Goal: Check status: Check status

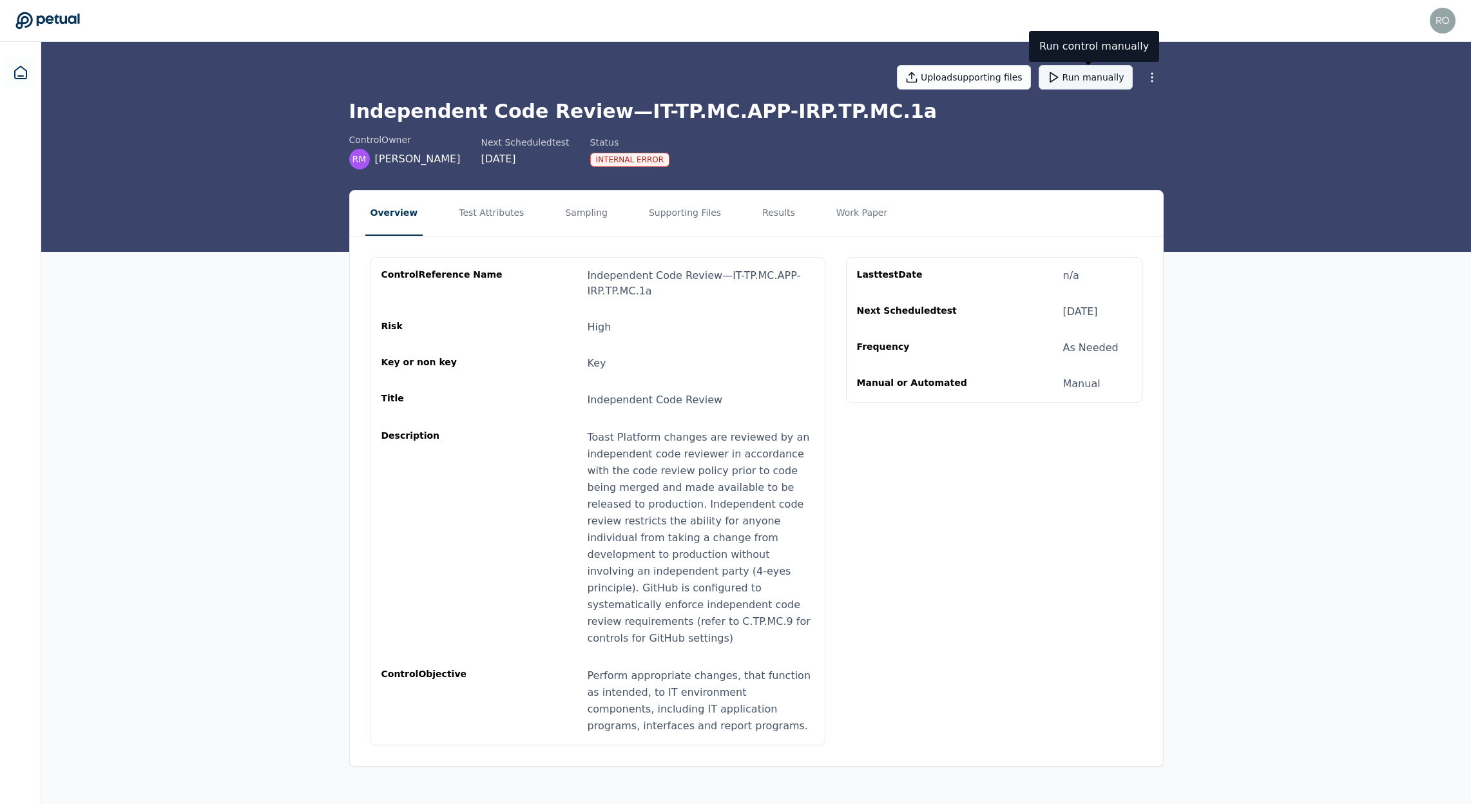
click at [1099, 73] on button "Run manually" at bounding box center [1086, 77] width 94 height 24
click at [763, 213] on button "Results" at bounding box center [778, 213] width 43 height 45
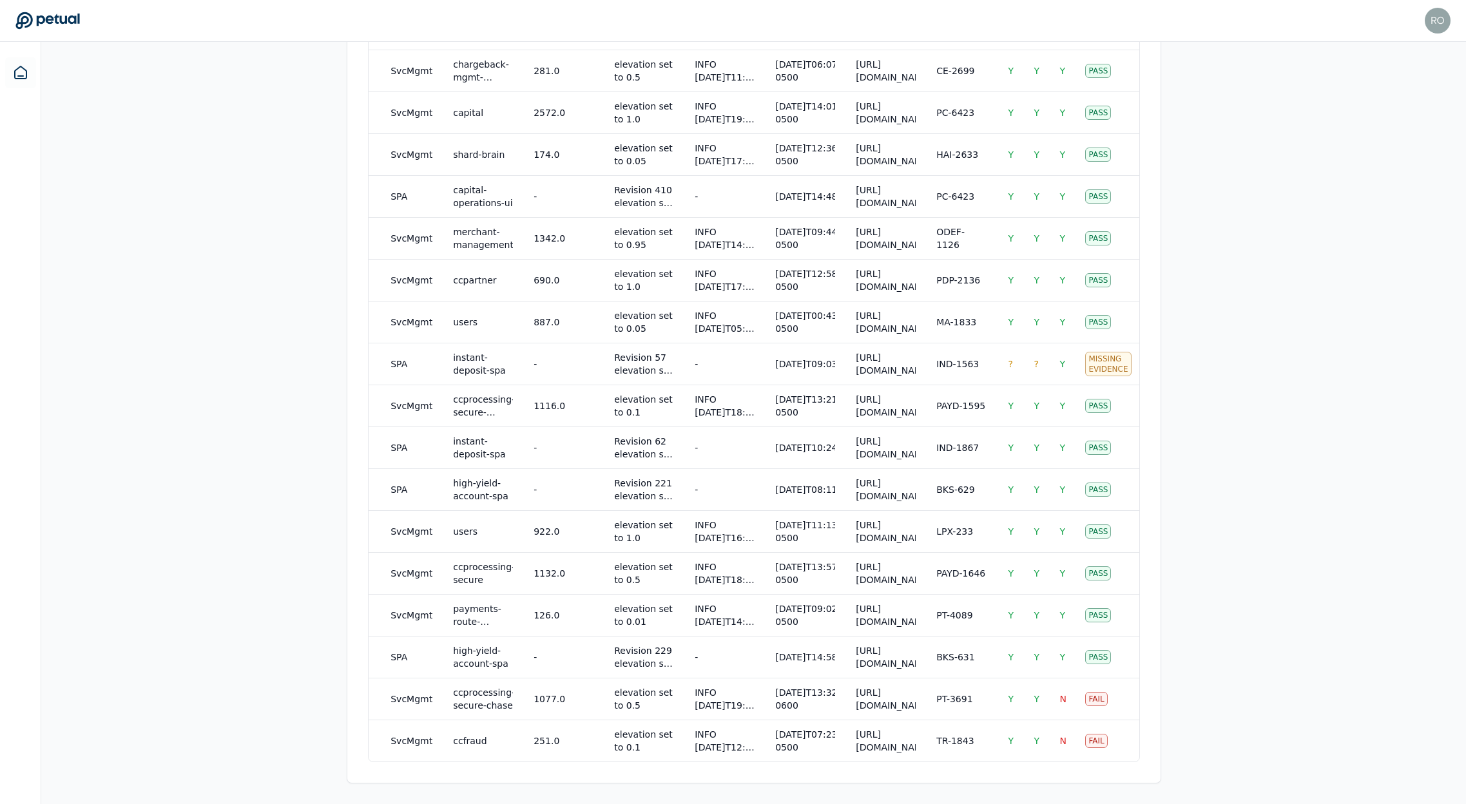
scroll to position [0, 229]
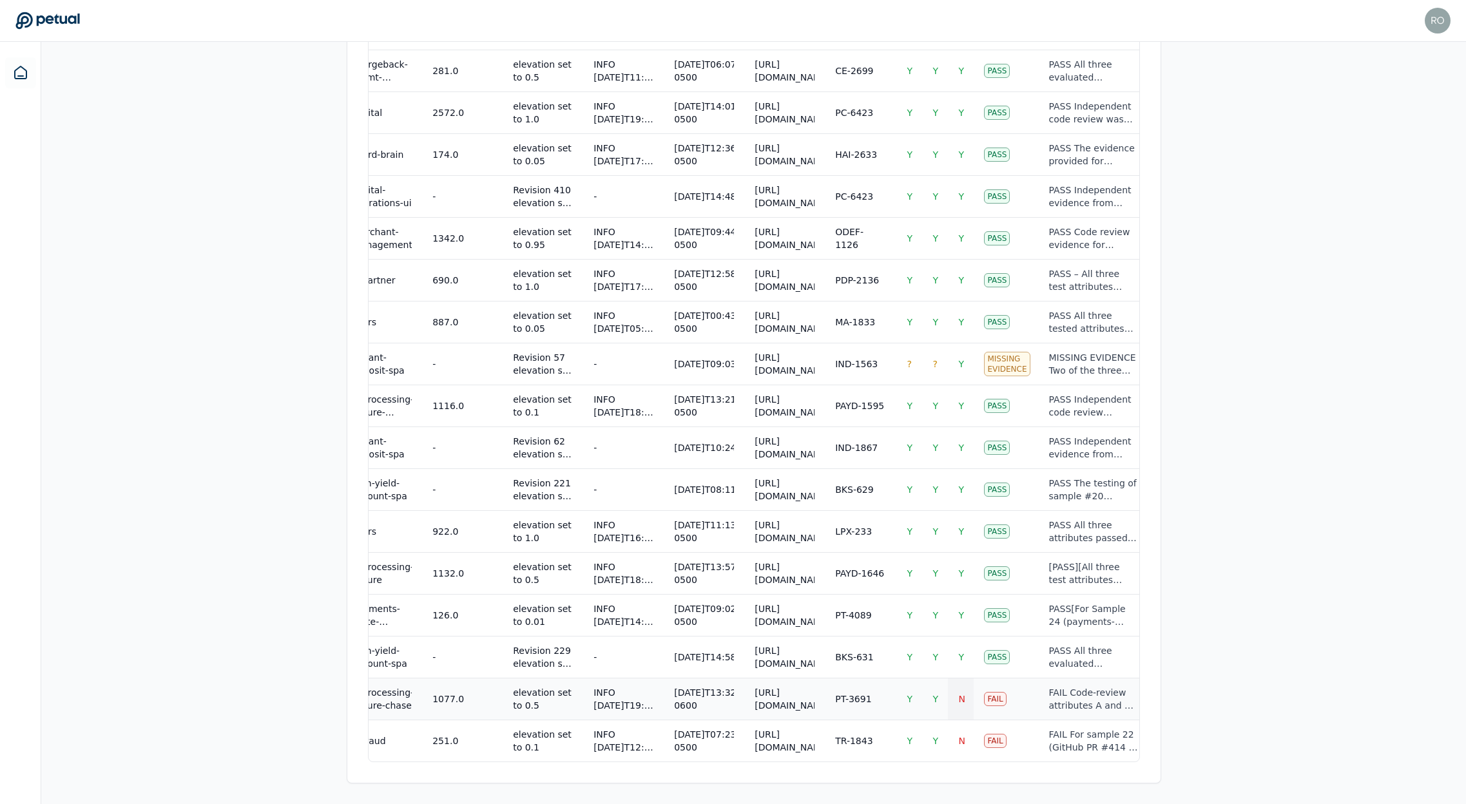
click at [958, 694] on span "N" at bounding box center [961, 699] width 6 height 10
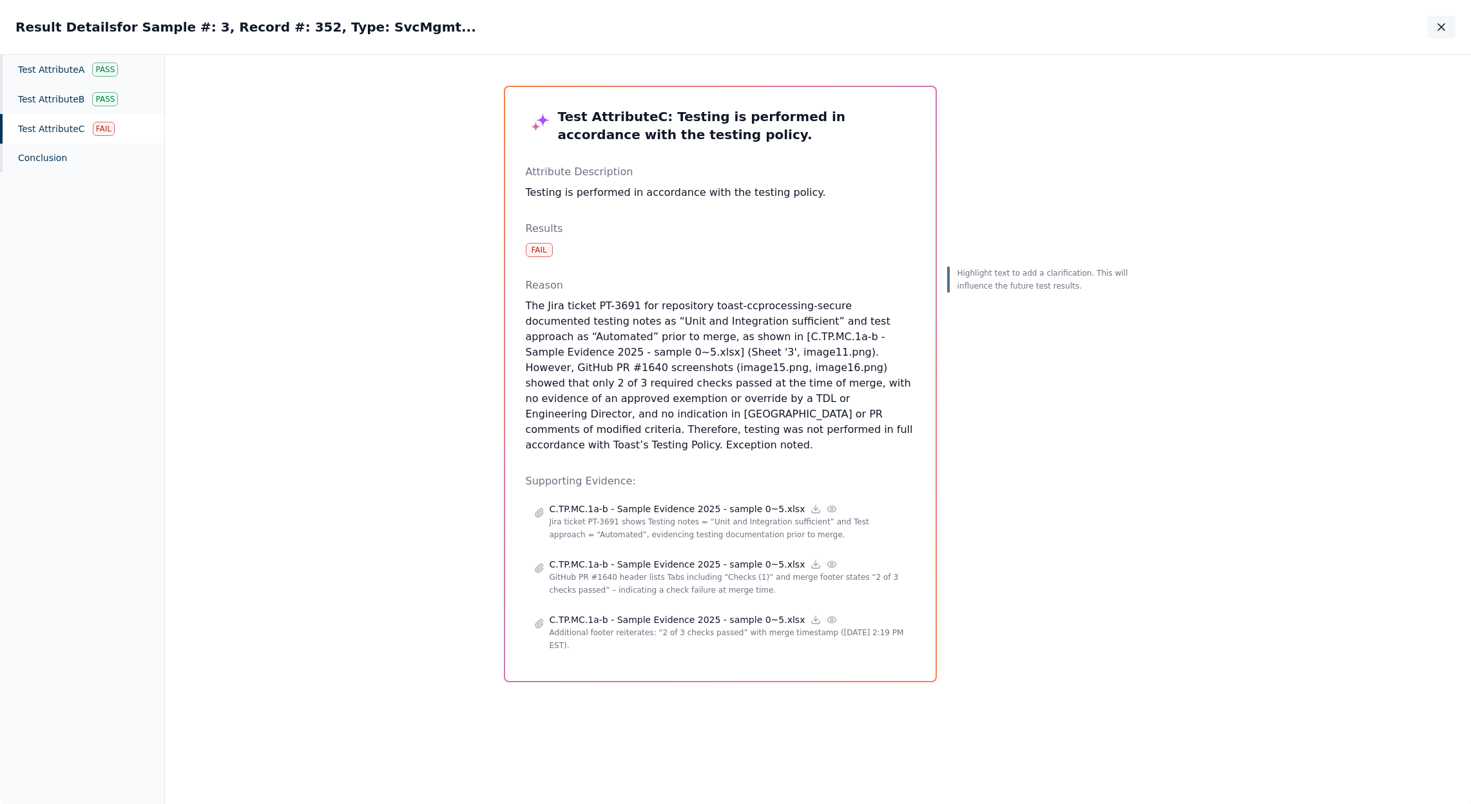
click at [1449, 28] on button "button" at bounding box center [1441, 26] width 28 height 23
